Goal: Information Seeking & Learning: Learn about a topic

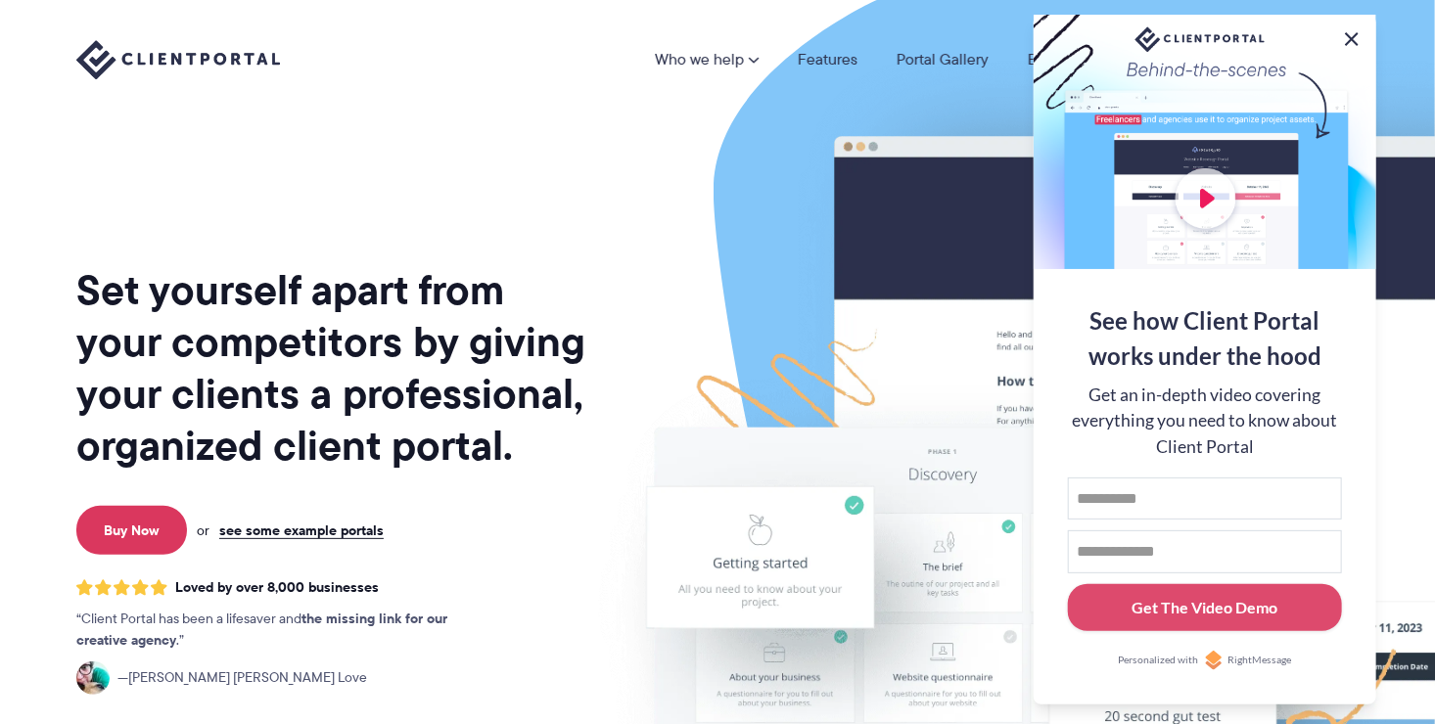
click at [1357, 38] on button at bounding box center [1351, 38] width 23 height 23
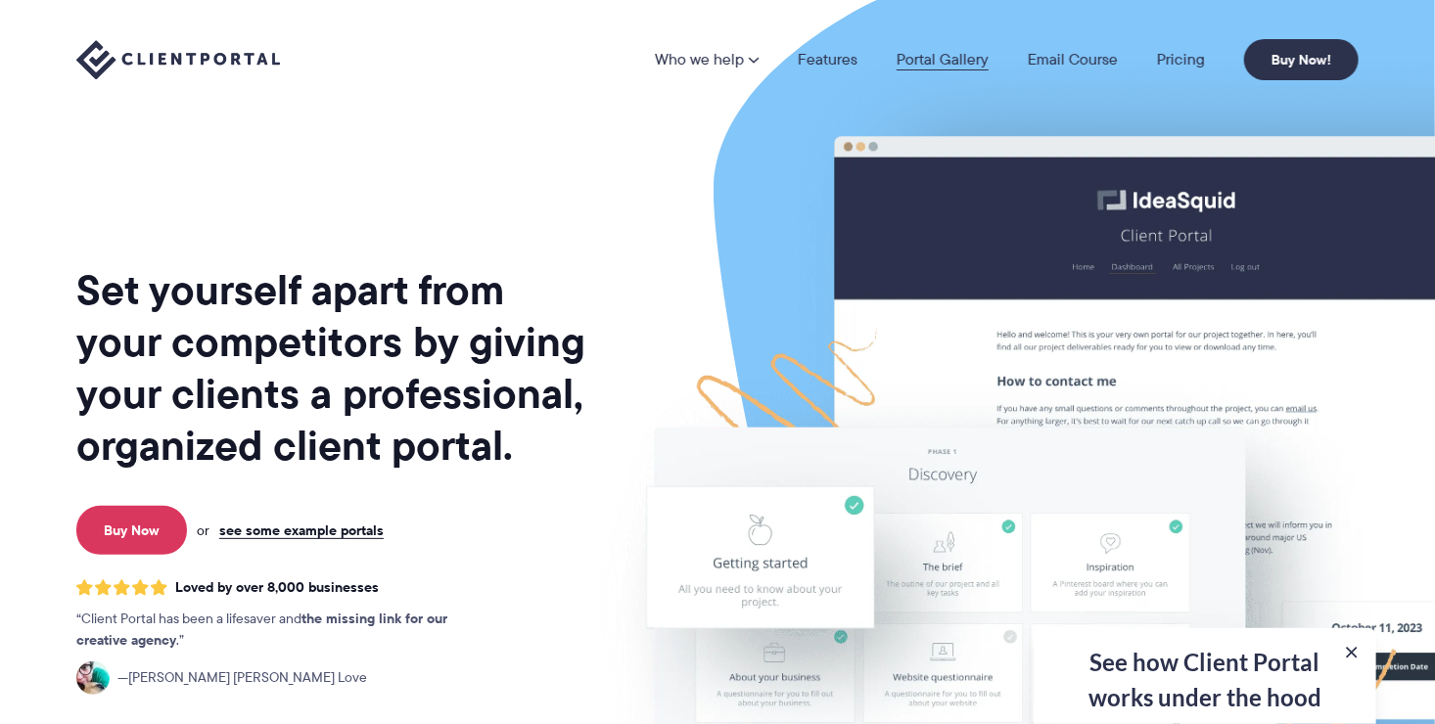
click at [904, 52] on link "Portal Gallery" at bounding box center [942, 60] width 92 height 16
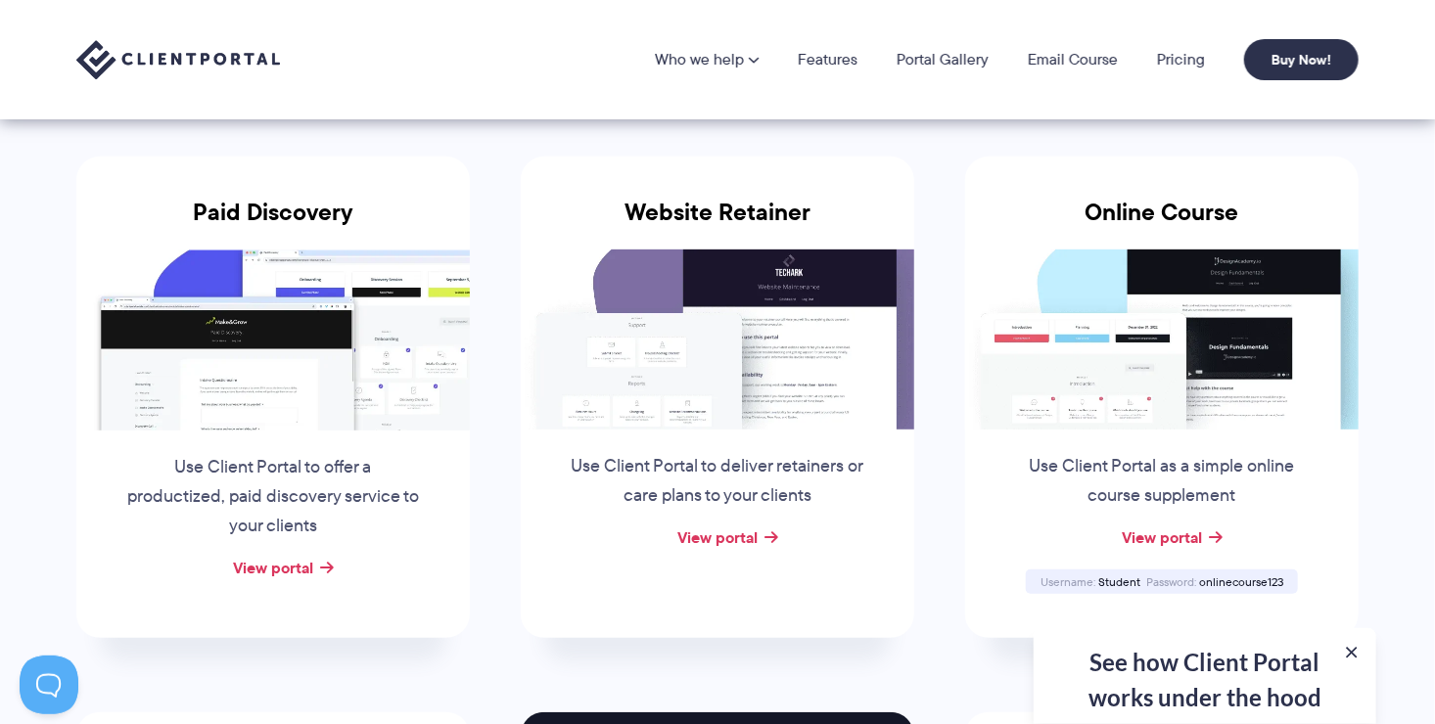
click at [768, 328] on img at bounding box center [717, 340] width 393 height 180
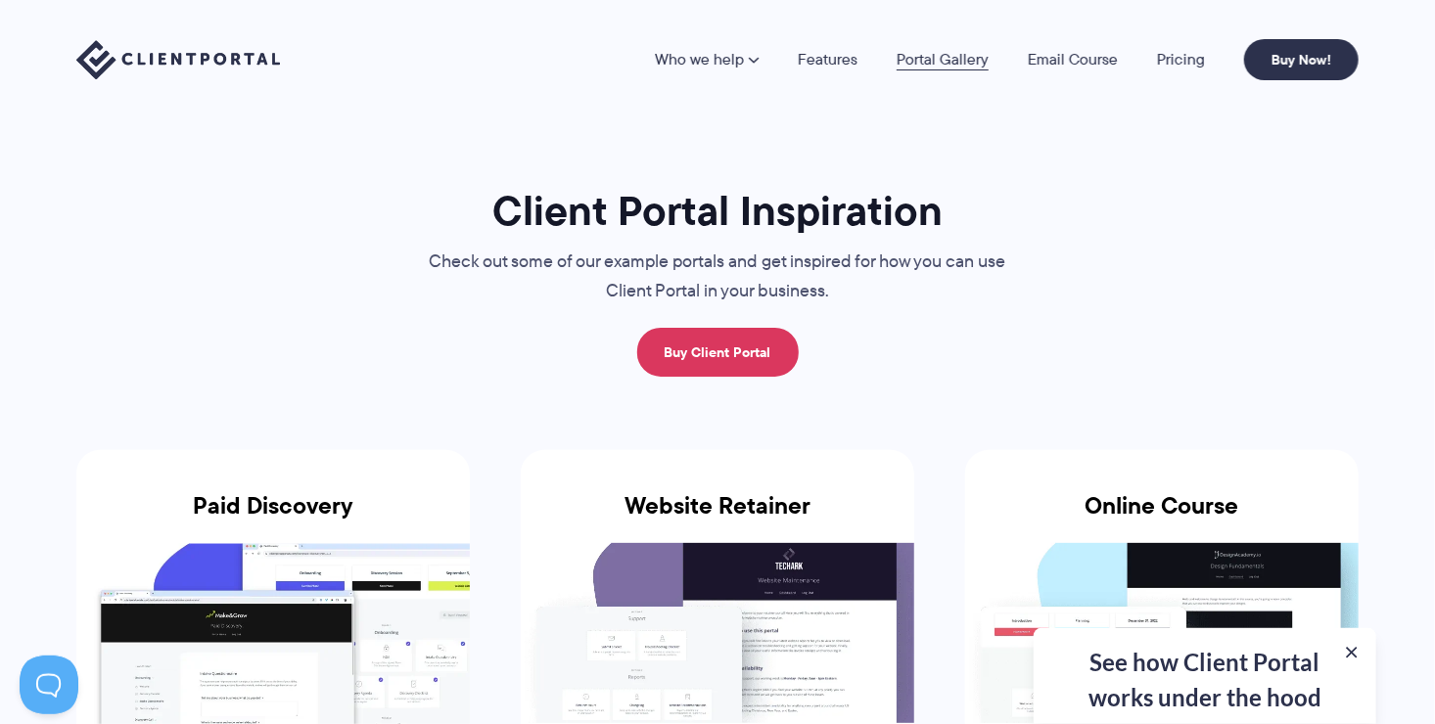
click at [941, 65] on link "Portal Gallery" at bounding box center [942, 60] width 92 height 16
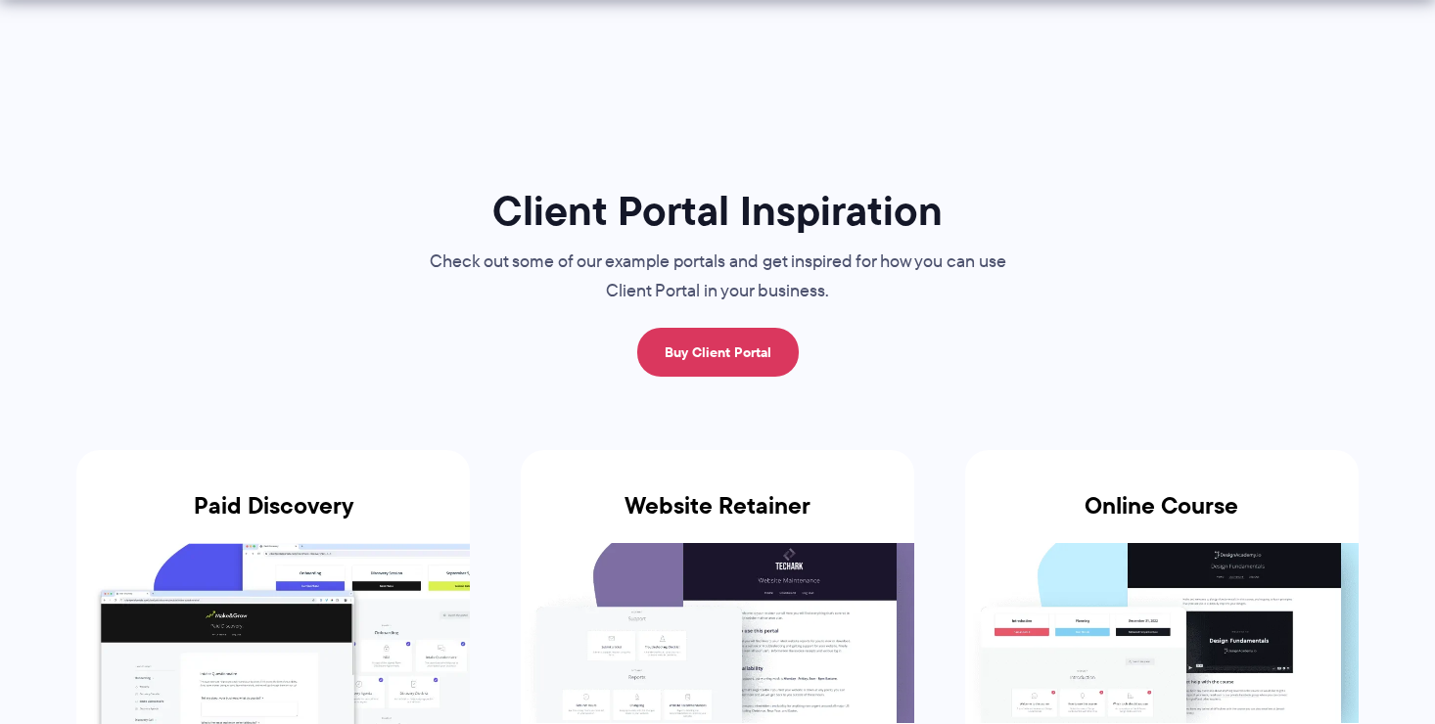
scroll to position [294, 0]
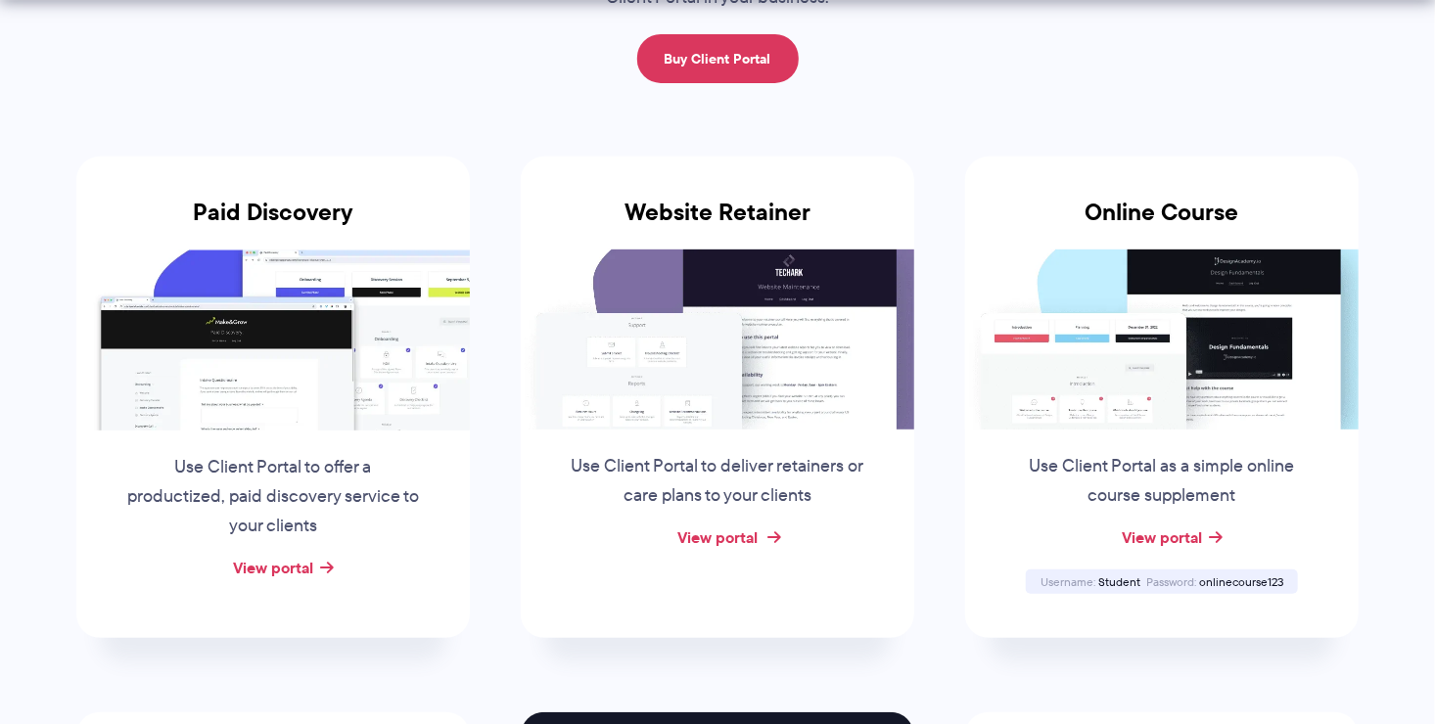
click at [745, 542] on link "View portal" at bounding box center [717, 537] width 80 height 23
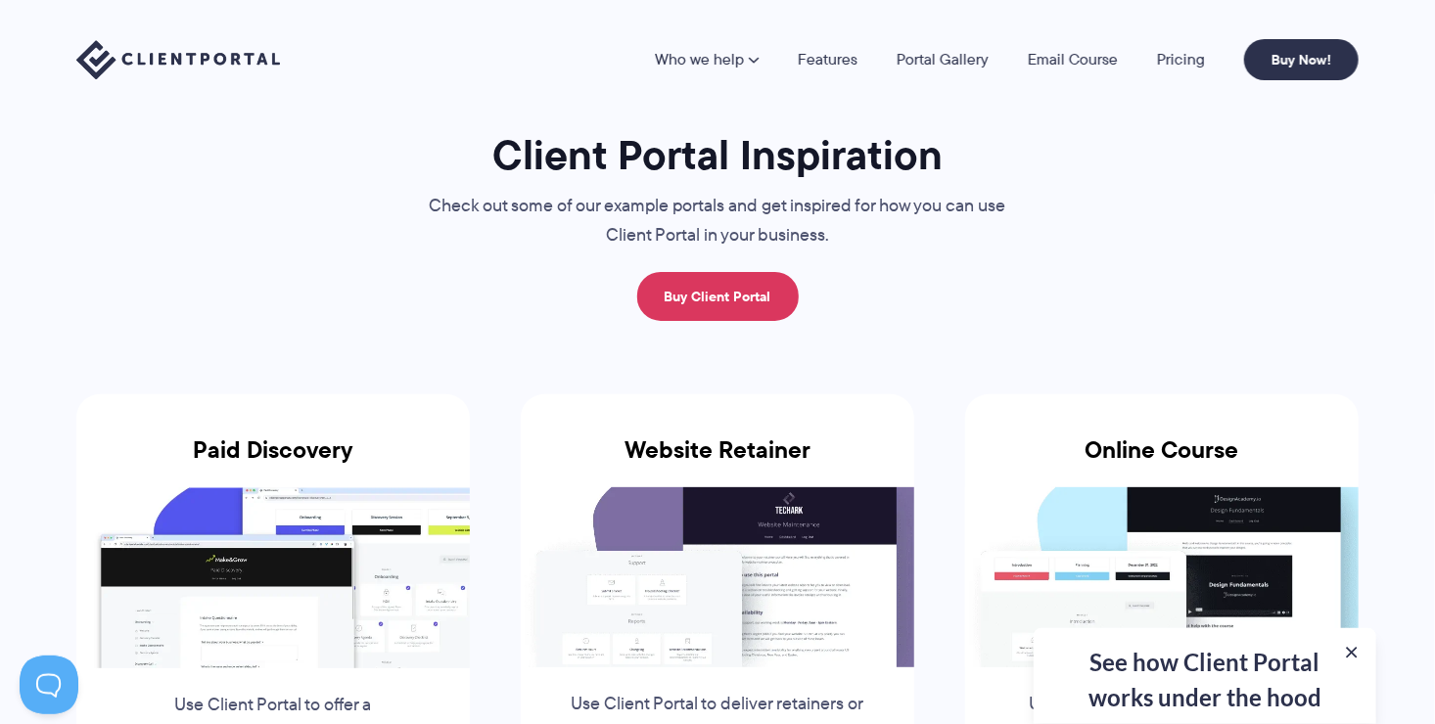
scroll to position [0, 0]
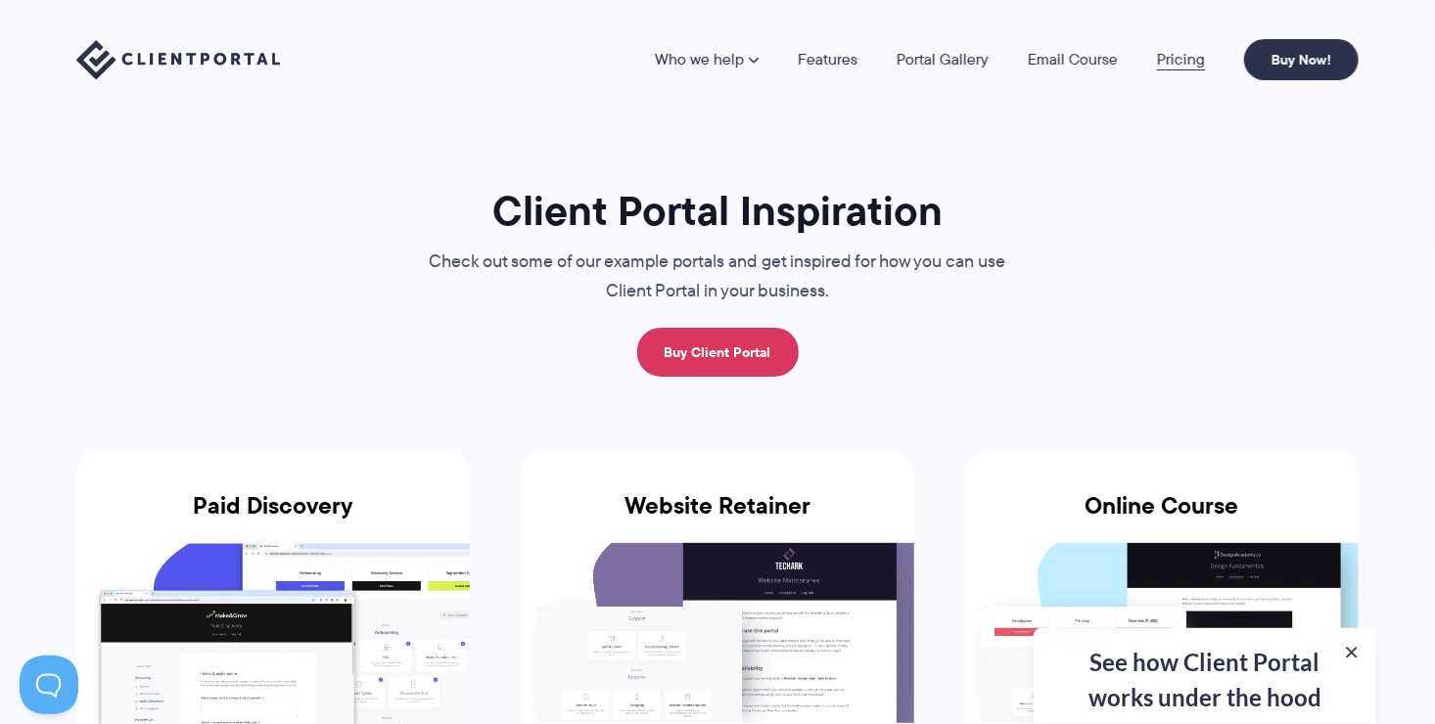
click at [1189, 52] on link "Pricing" at bounding box center [1181, 60] width 48 height 16
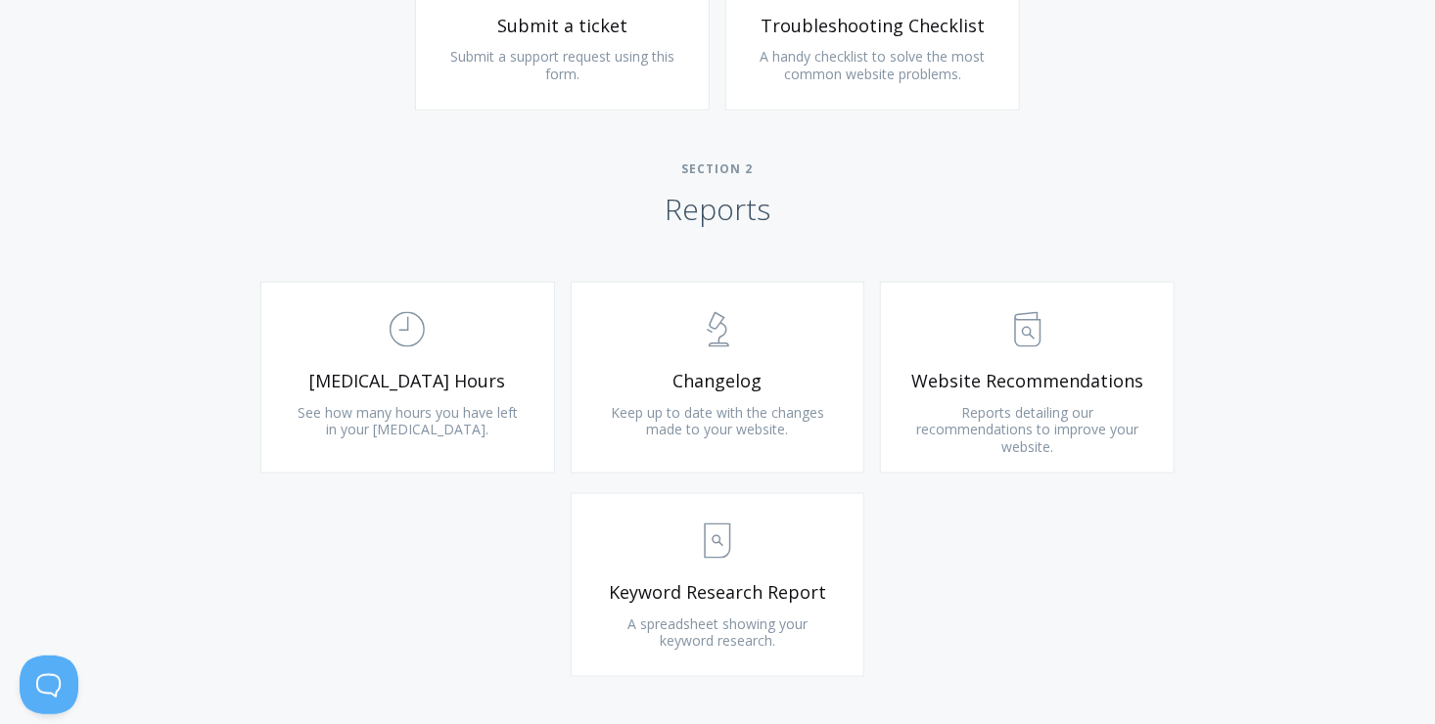
scroll to position [1174, 0]
